Goal: Information Seeking & Learning: Learn about a topic

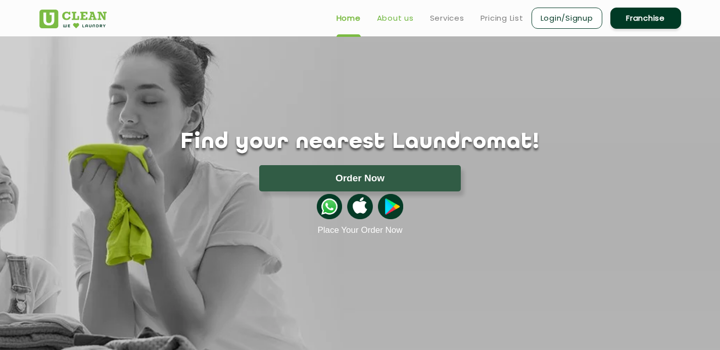
click at [397, 17] on link "About us" at bounding box center [395, 18] width 37 height 12
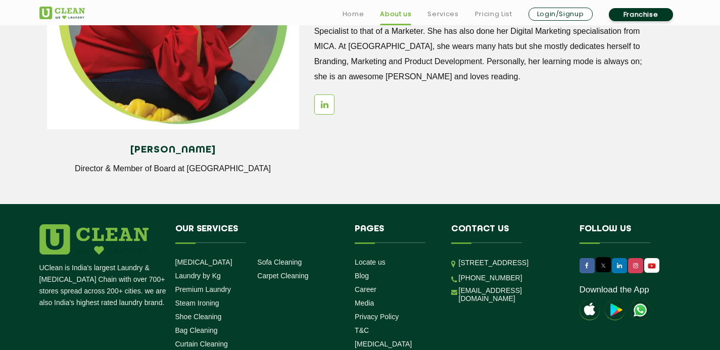
scroll to position [1448, 0]
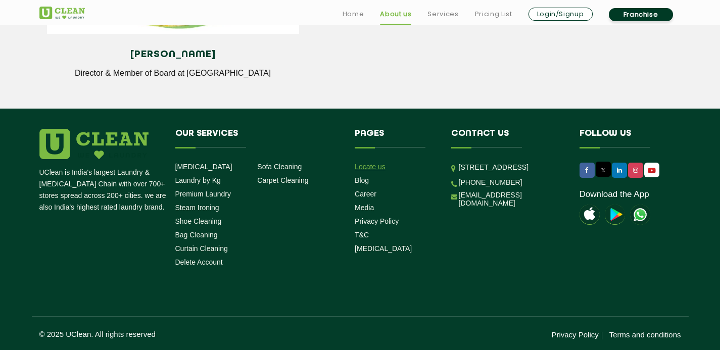
click at [366, 164] on link "Locate us" at bounding box center [370, 167] width 31 height 8
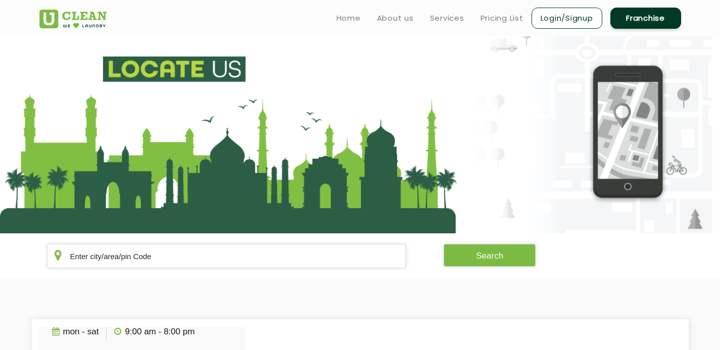
click at [450, 24] on ul "Home About us Services Pricing List Login/Signup Franchise" at bounding box center [505, 18] width 353 height 24
click at [449, 17] on link "Services" at bounding box center [447, 18] width 34 height 12
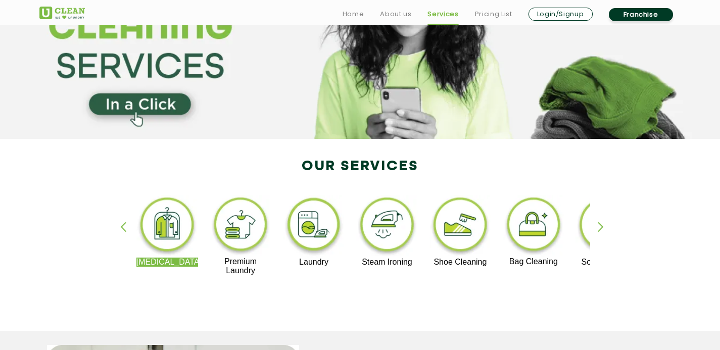
scroll to position [158, 0]
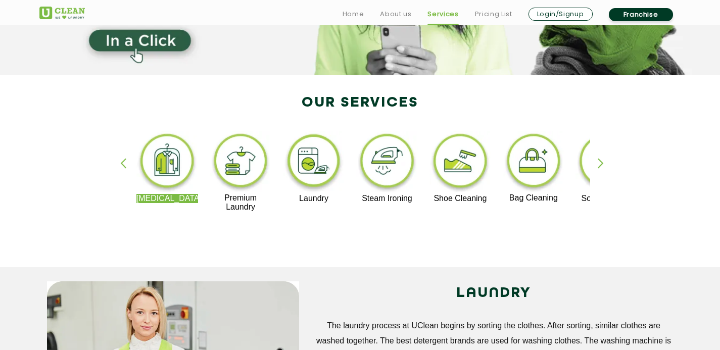
click at [601, 160] on div "button" at bounding box center [605, 172] width 15 height 28
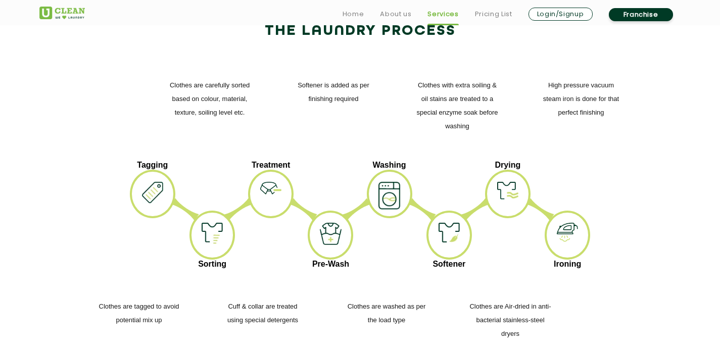
scroll to position [1426, 0]
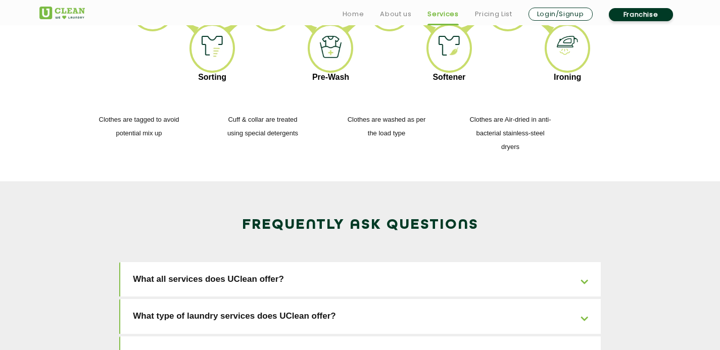
click at [449, 262] on link "What all services does UClean offer?" at bounding box center [360, 279] width 481 height 35
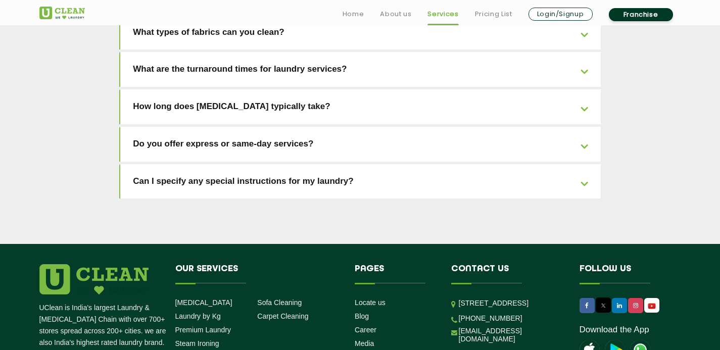
scroll to position [2377, 0]
